Goal: Navigation & Orientation: Find specific page/section

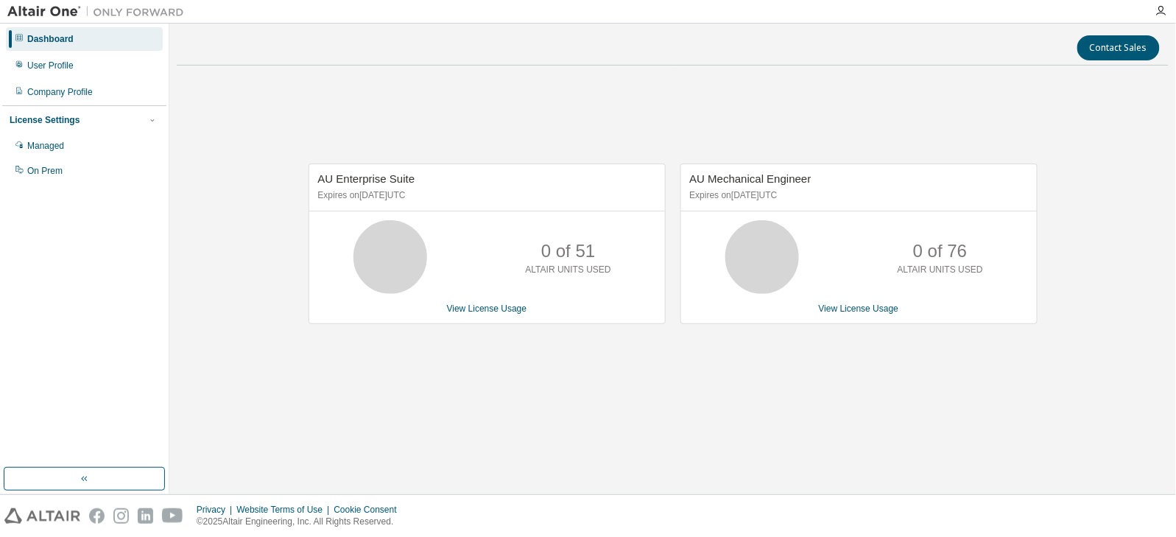
click at [787, 385] on div "AU Enterprise Suite Expires on [DATE] UTC 0 of 51 ALTAIR UNITS USED View Licens…" at bounding box center [673, 251] width 992 height 349
